Goal: Go to known website: Go to known website

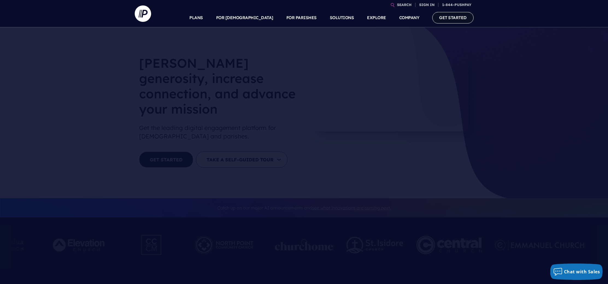
click at [450, 16] on link "GET STARTED" at bounding box center [452, 17] width 41 height 11
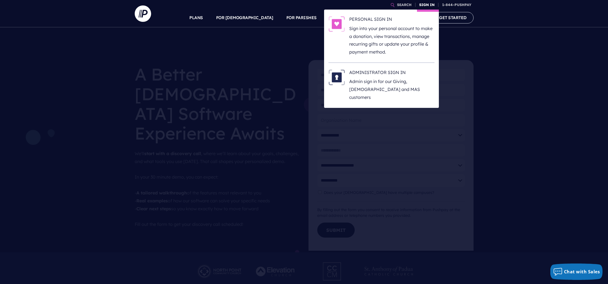
click at [423, 5] on link "SIGN IN" at bounding box center [427, 5] width 20 height 10
click at [395, 35] on p "Sign into your personal account to make a donation, view transactions, manage r…" at bounding box center [391, 40] width 85 height 31
